Goal: Information Seeking & Learning: Learn about a topic

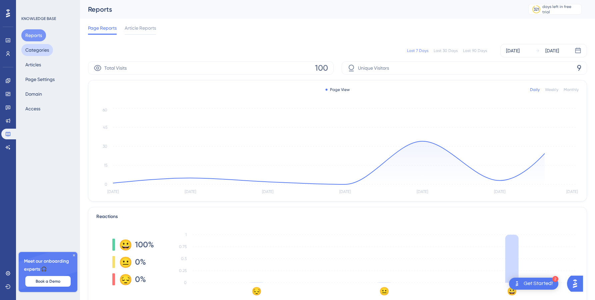
click at [45, 54] on button "Categories" at bounding box center [37, 50] width 32 height 12
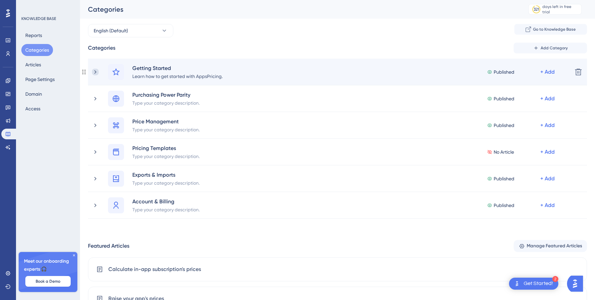
click at [95, 74] on icon at bounding box center [95, 72] width 7 height 7
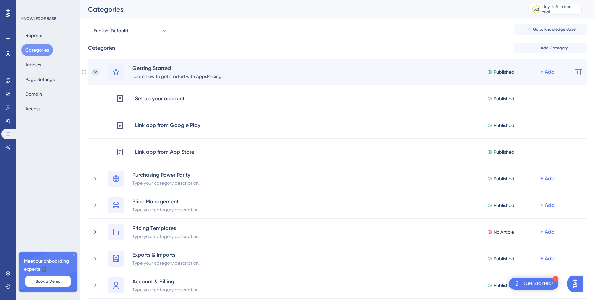
click at [94, 69] on icon at bounding box center [95, 72] width 7 height 7
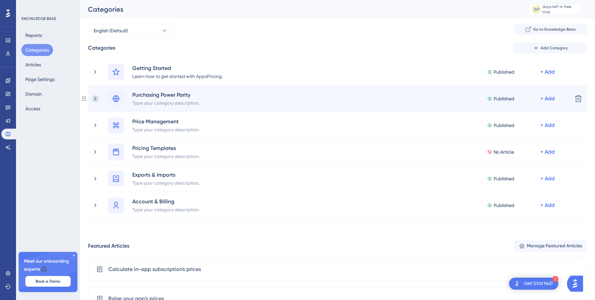
click at [95, 96] on icon at bounding box center [95, 98] width 7 height 7
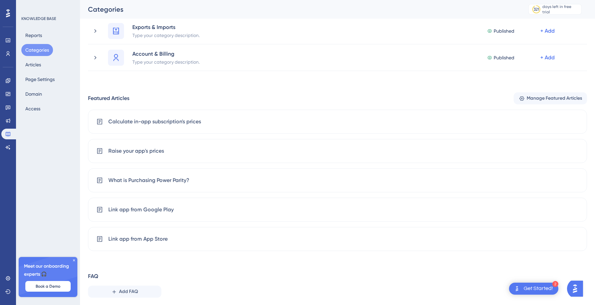
scroll to position [194, 0]
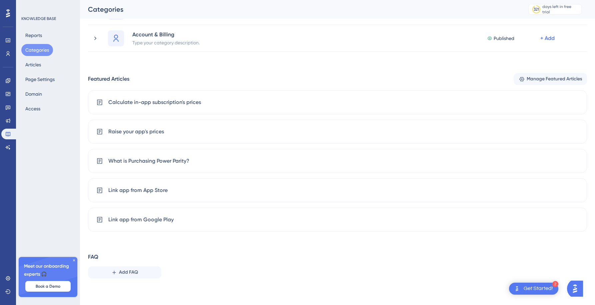
click at [126, 247] on div "Categories Add Category Getting Started Learn how to get started with AppsPrici…" at bounding box center [337, 66] width 499 height 435
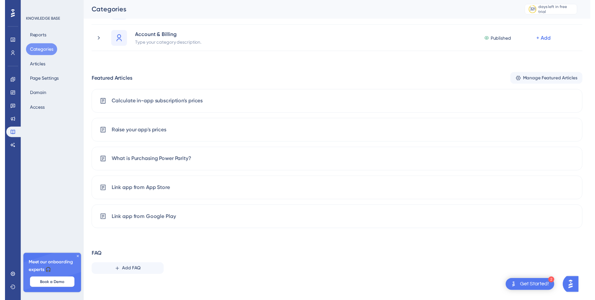
scroll to position [0, 0]
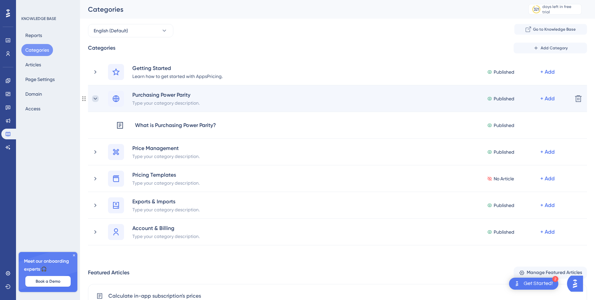
click at [92, 97] on icon at bounding box center [95, 98] width 7 height 7
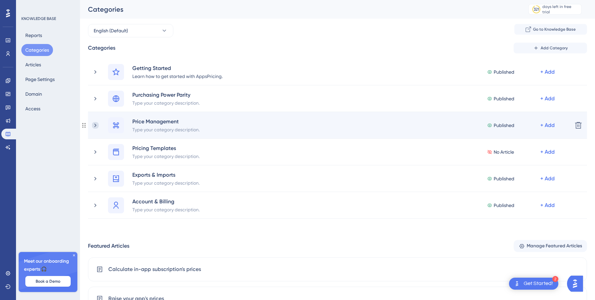
click at [94, 122] on icon at bounding box center [95, 125] width 7 height 7
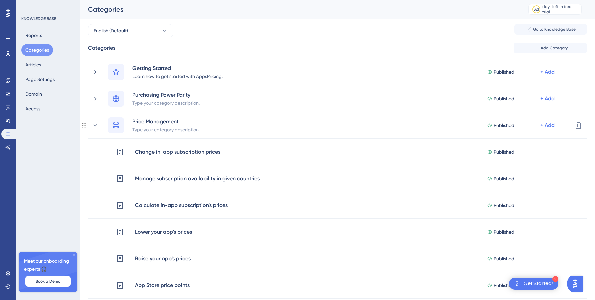
click at [94, 122] on icon at bounding box center [95, 125] width 7 height 7
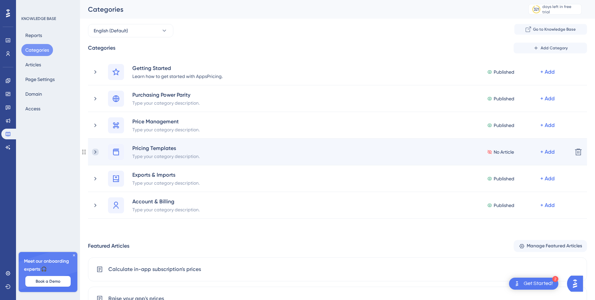
click at [97, 152] on icon at bounding box center [95, 152] width 7 height 7
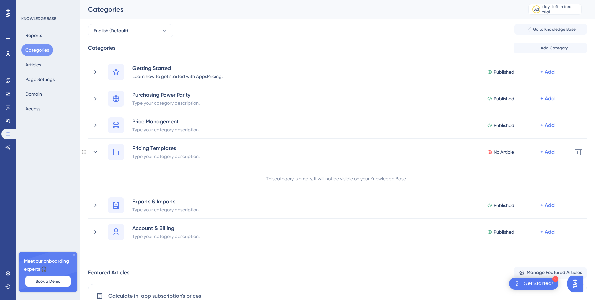
click at [97, 152] on icon at bounding box center [95, 152] width 7 height 7
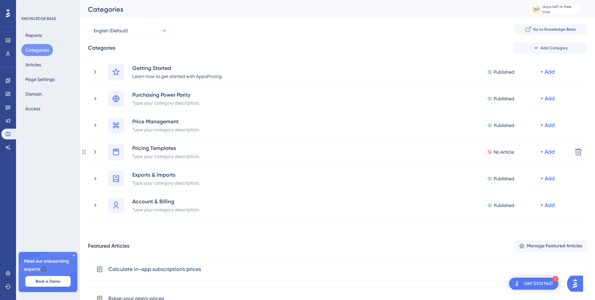
click at [97, 152] on icon at bounding box center [95, 152] width 7 height 7
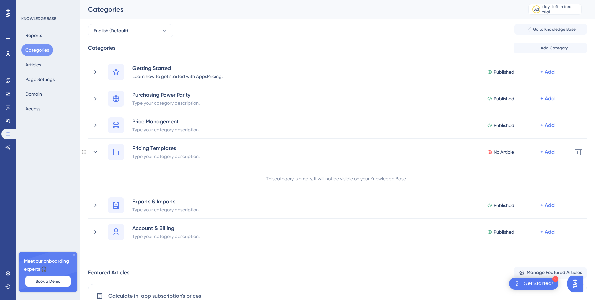
click at [97, 152] on icon at bounding box center [95, 152] width 7 height 7
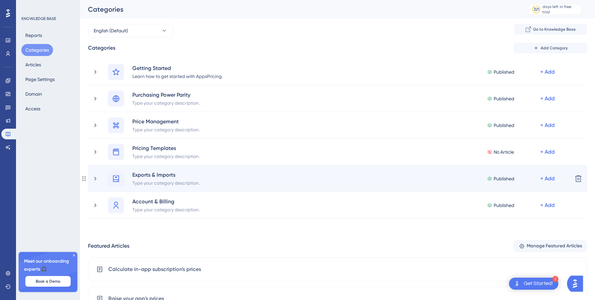
click at [95, 173] on div "Exports & Imports Type your category description. Published + Add" at bounding box center [329, 179] width 475 height 16
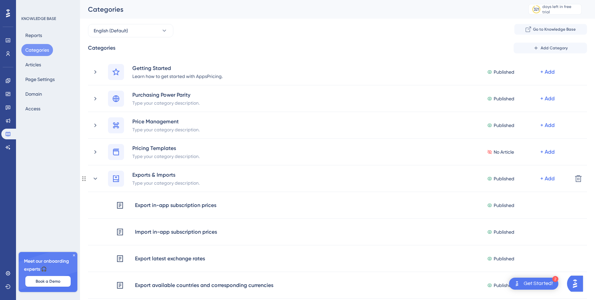
click at [95, 173] on div "Exports & Imports Type your category description. Published + Add" at bounding box center [329, 179] width 475 height 16
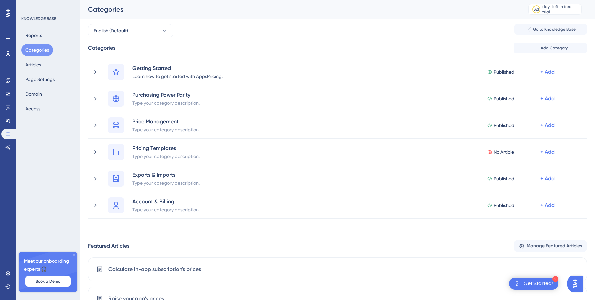
click at [317, 43] on div "Categories Add Category" at bounding box center [337, 48] width 499 height 11
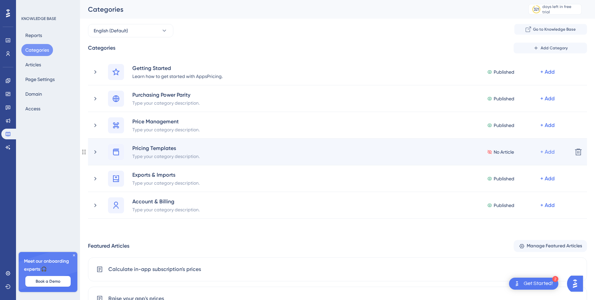
click at [545, 154] on div "+ Add" at bounding box center [547, 152] width 14 height 8
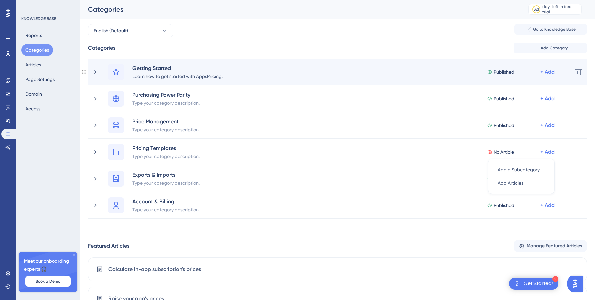
click at [487, 61] on div "Getting Started Learn how to get started with AppsPricing. Published + Add Dele…" at bounding box center [337, 72] width 499 height 27
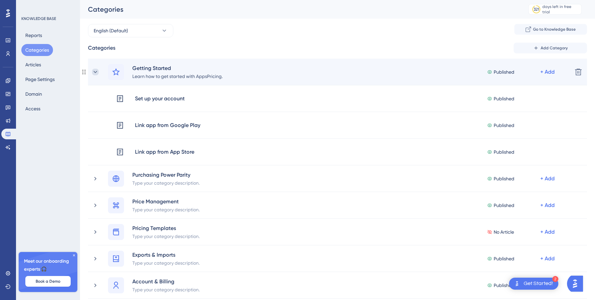
click at [94, 72] on icon at bounding box center [95, 72] width 7 height 7
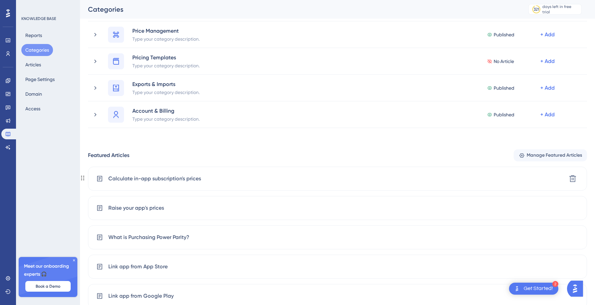
scroll to position [167, 0]
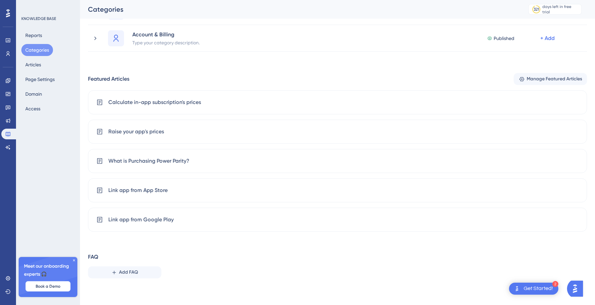
click at [53, 286] on span "Book a Demo" at bounding box center [48, 286] width 25 height 5
